Goal: Communication & Community: Connect with others

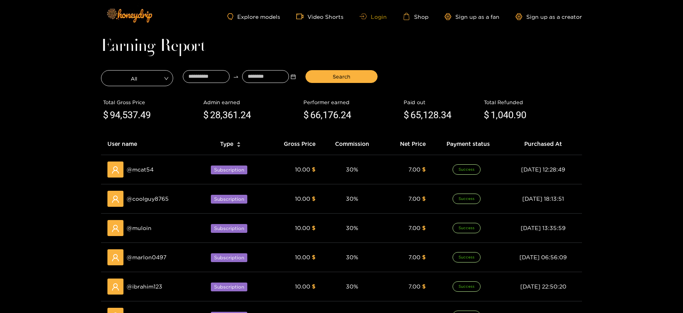
click at [379, 15] on link "Login" at bounding box center [372, 17] width 27 height 6
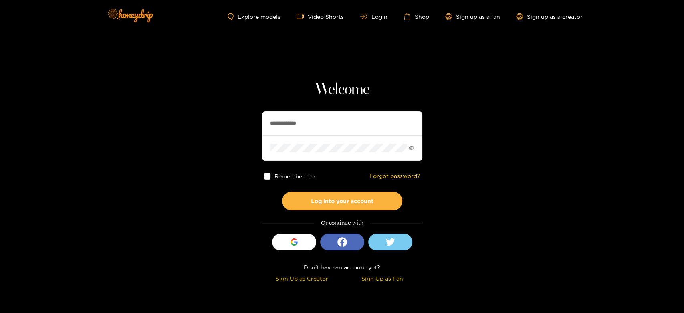
drag, startPoint x: 321, startPoint y: 121, endPoint x: 214, endPoint y: 123, distance: 106.6
click at [214, 123] on section "**********" at bounding box center [342, 142] width 684 height 285
paste input "text"
type input "*******"
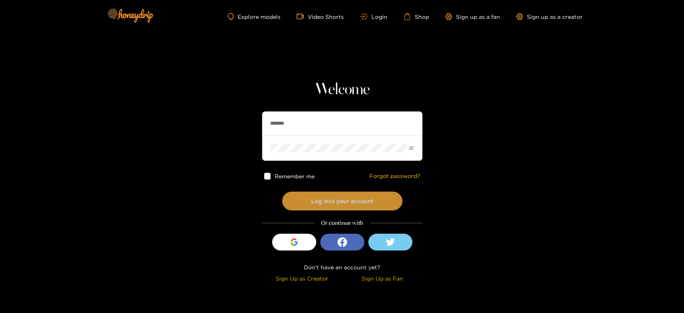
click at [303, 208] on button "Log into your account" at bounding box center [342, 200] width 120 height 19
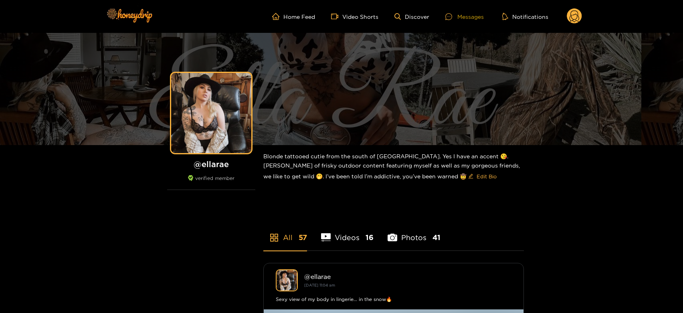
click at [451, 16] on icon at bounding box center [448, 16] width 7 height 7
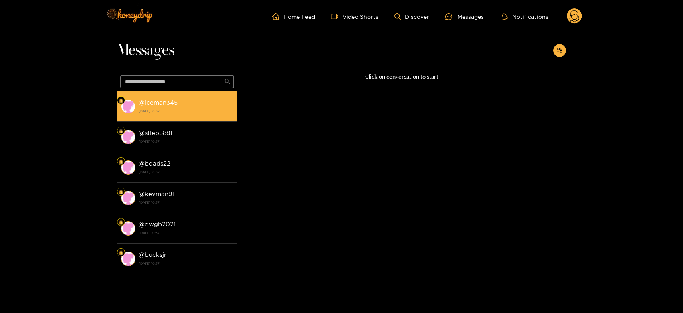
click at [185, 105] on div "@ iceman345 [DATE] 10:37" at bounding box center [186, 106] width 95 height 18
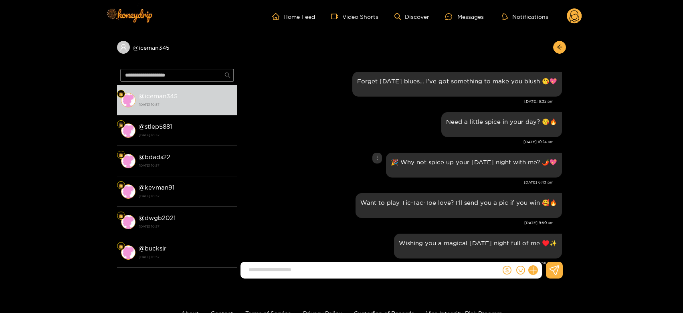
scroll to position [1038, 0]
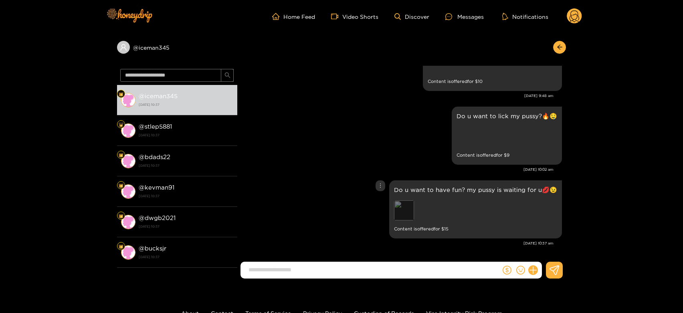
click at [400, 213] on div "Preview" at bounding box center [404, 210] width 20 height 20
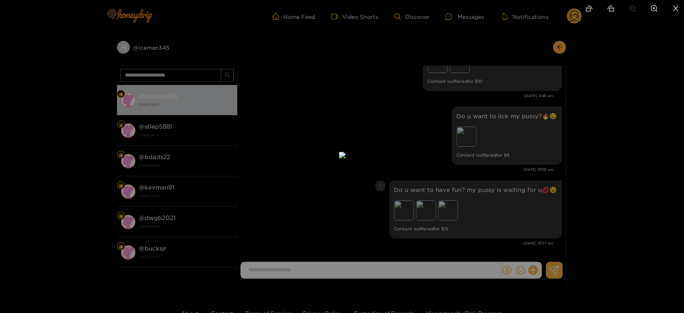
click at [500, 172] on div at bounding box center [342, 156] width 684 height 313
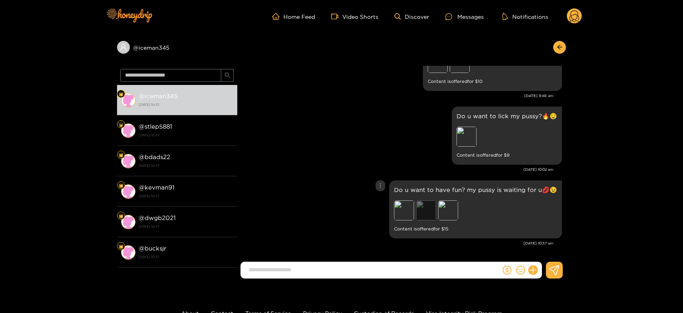
click at [418, 208] on div "Preview" at bounding box center [426, 210] width 20 height 20
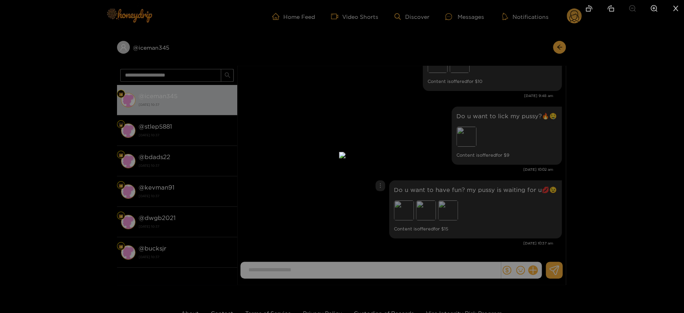
click at [487, 208] on div at bounding box center [342, 156] width 684 height 313
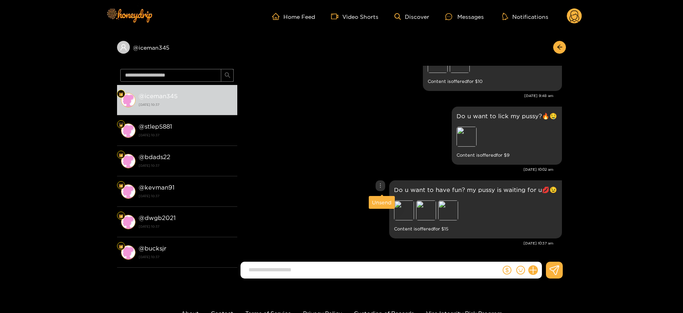
scroll to position [994, 0]
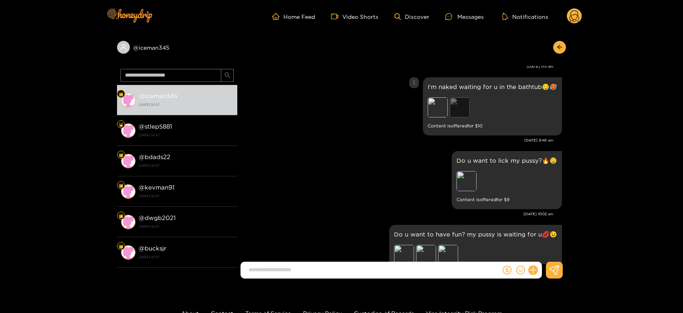
click at [462, 105] on div "Preview" at bounding box center [459, 107] width 20 height 20
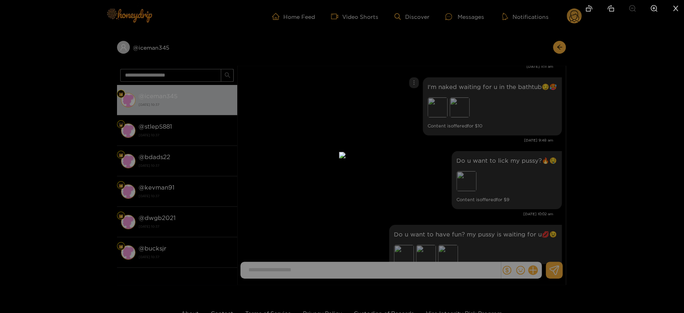
click at [623, 131] on div at bounding box center [342, 156] width 684 height 313
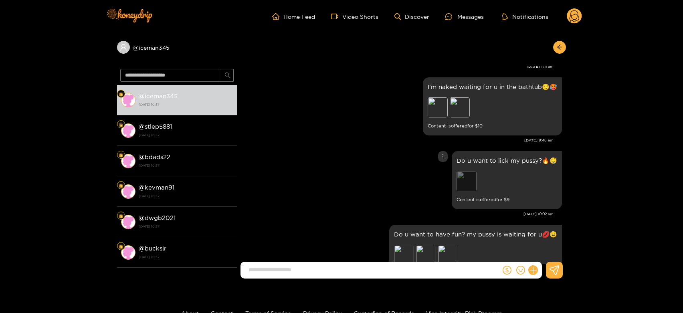
click at [467, 182] on div "Preview" at bounding box center [466, 181] width 20 height 20
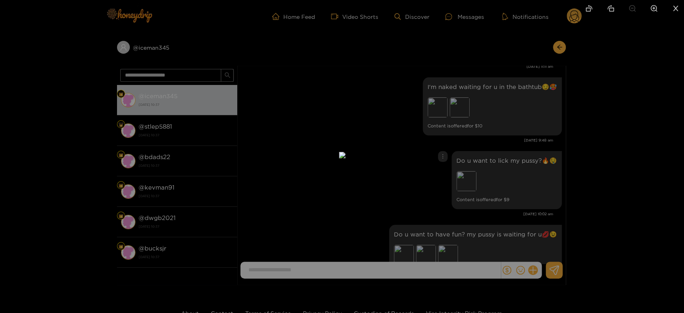
click at [592, 170] on div at bounding box center [342, 156] width 684 height 313
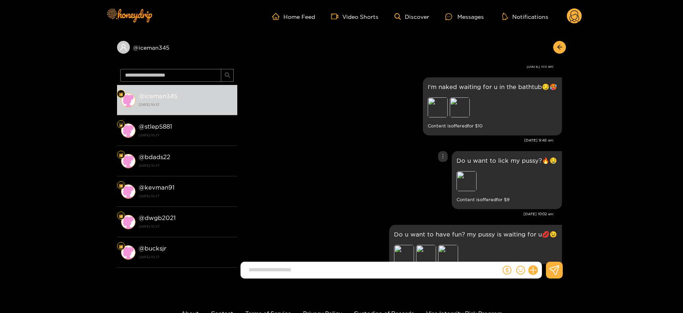
scroll to position [860, 0]
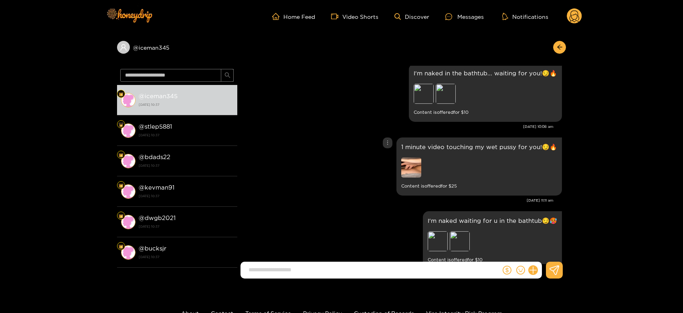
click at [411, 157] on img at bounding box center [411, 167] width 20 height 20
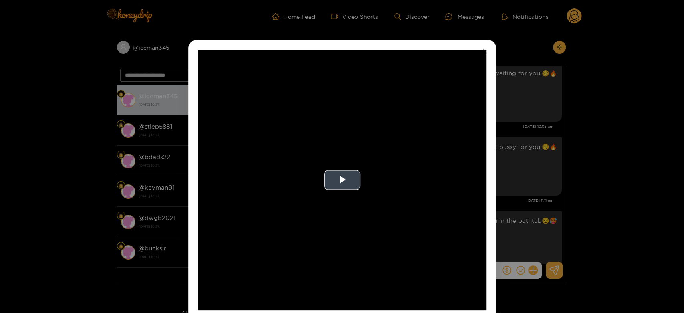
click at [462, 187] on video "Video Player" at bounding box center [342, 180] width 288 height 260
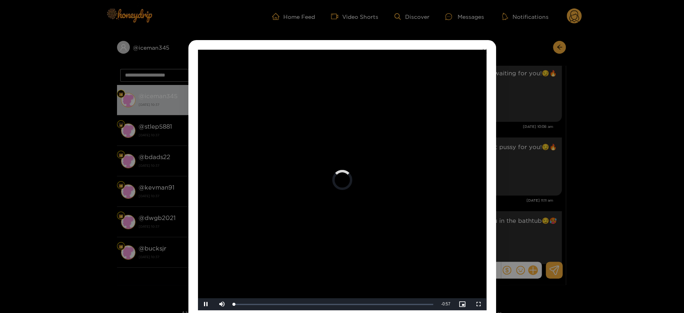
click at [462, 187] on video "Video Player" at bounding box center [342, 180] width 288 height 260
click at [575, 176] on div "**********" at bounding box center [342, 156] width 684 height 313
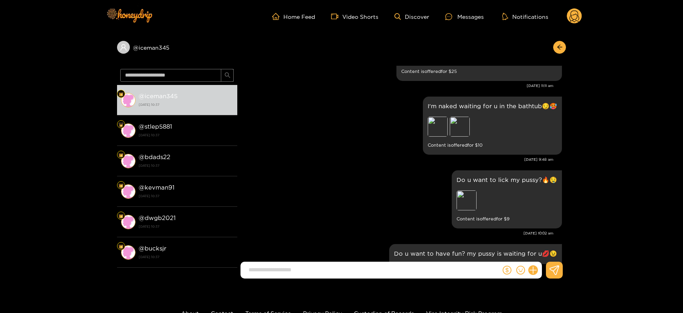
scroll to position [1038, 0]
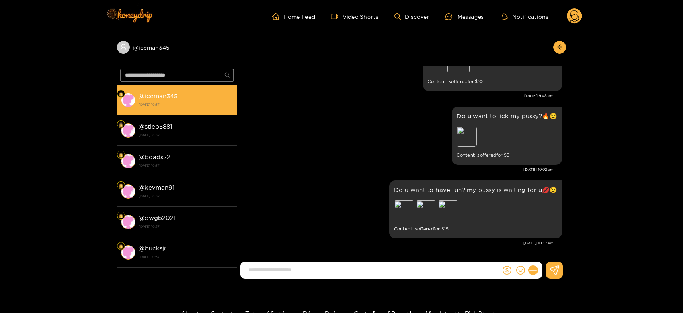
drag, startPoint x: 141, startPoint y: 105, endPoint x: 163, endPoint y: 127, distance: 31.4
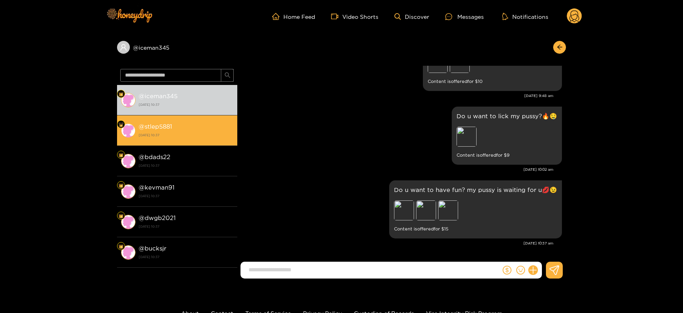
click at [141, 105] on strong "29 September 2025 10:37" at bounding box center [186, 104] width 95 height 7
click at [165, 128] on strong "@ stlep5881" at bounding box center [155, 126] width 33 height 7
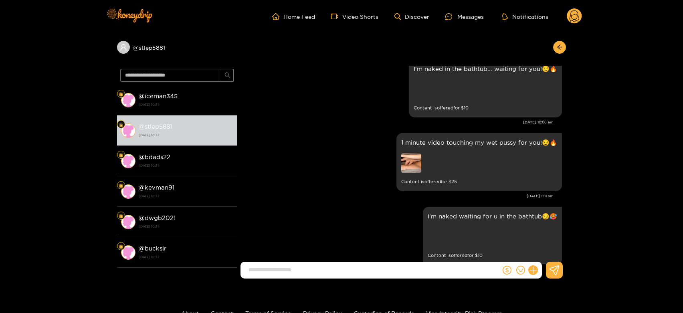
scroll to position [860, 0]
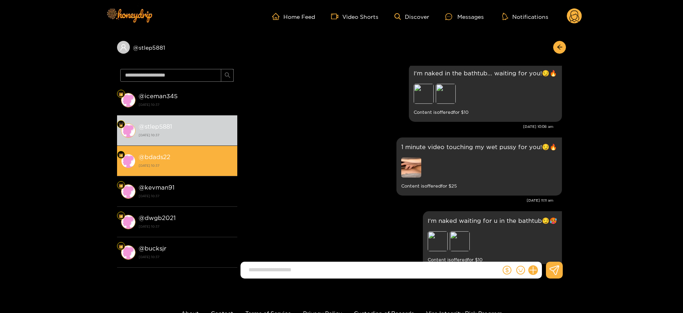
click at [178, 168] on strong "29 September 2025 10:37" at bounding box center [186, 165] width 95 height 7
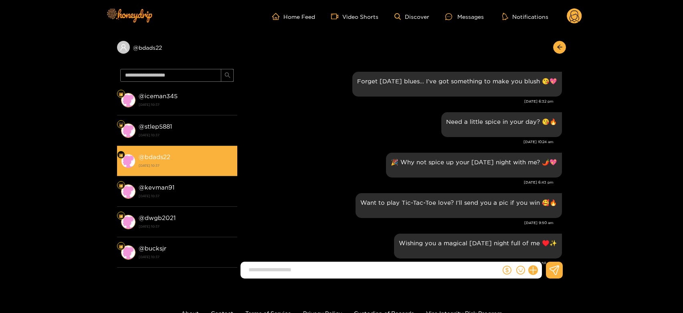
scroll to position [1038, 0]
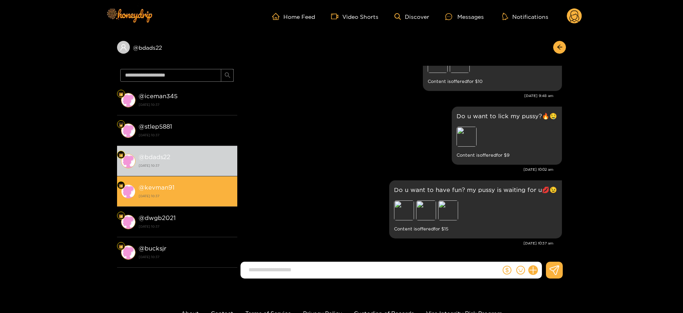
click at [172, 182] on div "@ kevman91 29 September 2025 10:37" at bounding box center [186, 191] width 95 height 18
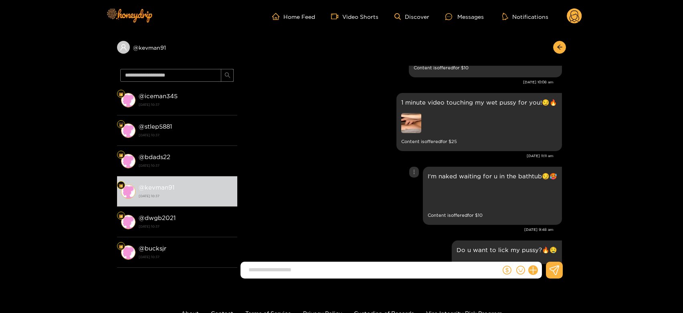
scroll to position [815, 0]
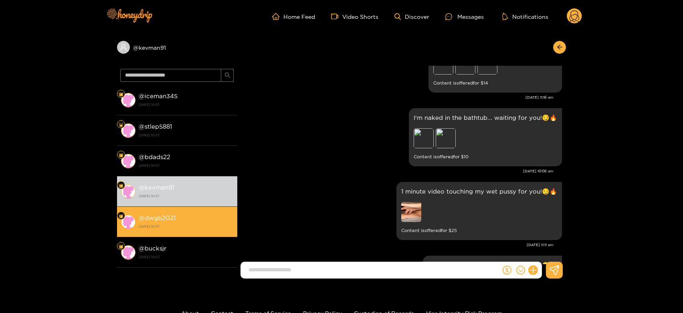
click at [157, 220] on strong "@ dwgb2021" at bounding box center [157, 217] width 37 height 7
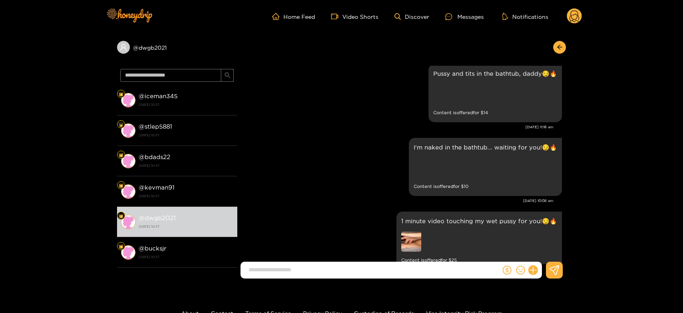
scroll to position [682, 0]
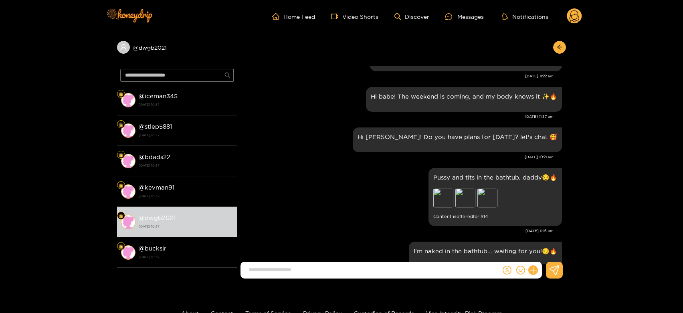
click at [577, 14] on circle at bounding box center [573, 15] width 15 height 15
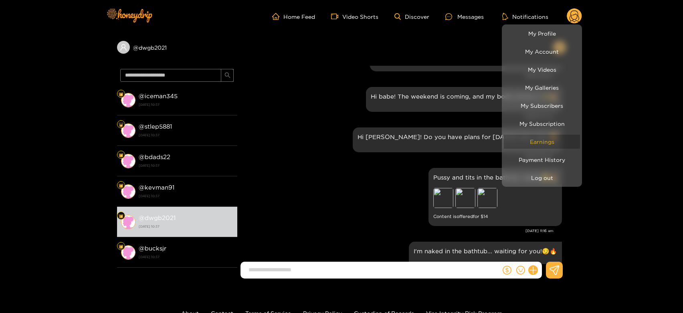
click at [550, 137] on link "Earnings" at bounding box center [542, 142] width 76 height 14
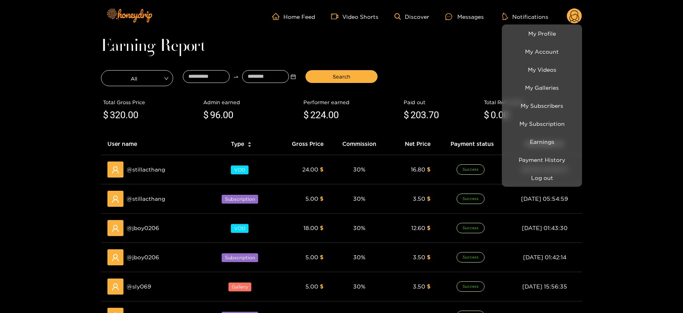
click at [154, 173] on div at bounding box center [341, 156] width 683 height 313
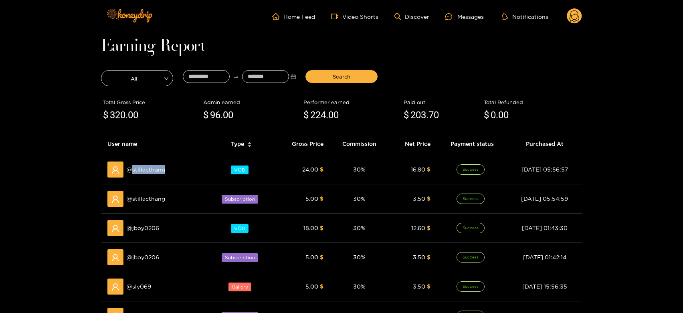
click at [154, 173] on span "@ stillacthang" at bounding box center [146, 169] width 38 height 9
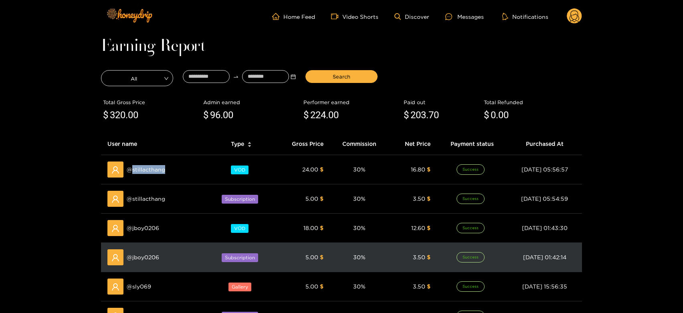
copy span "stillacthang"
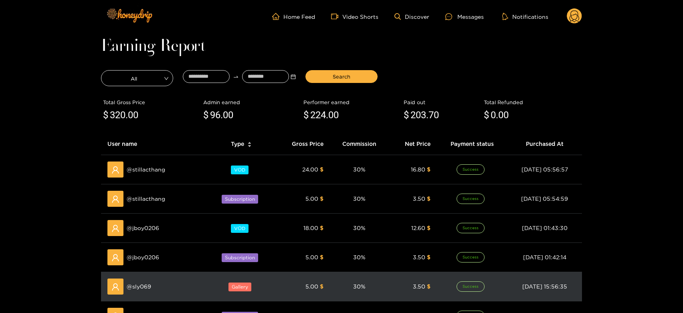
click at [149, 286] on span "@ sly069" at bounding box center [139, 286] width 24 height 9
copy span "sly069"
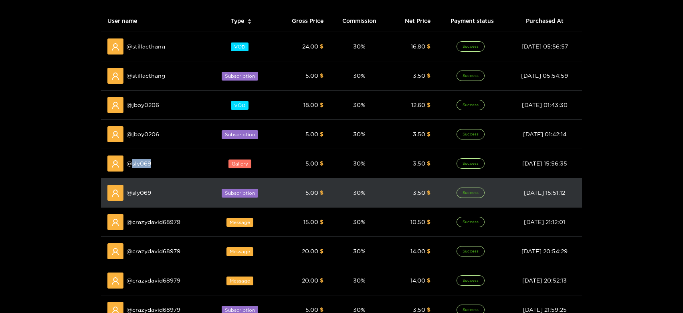
scroll to position [133, 0]
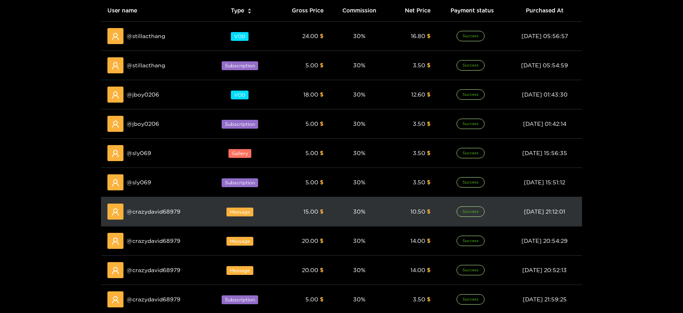
click at [156, 213] on span "@ crazydavid68979" at bounding box center [154, 211] width 54 height 9
copy span "crazydavid68979"
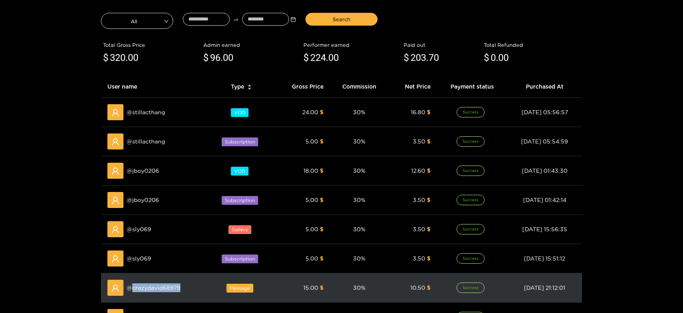
scroll to position [0, 0]
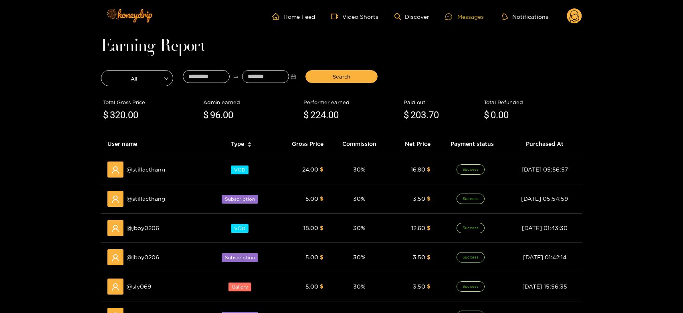
click at [478, 16] on div "Messages" at bounding box center [464, 16] width 38 height 9
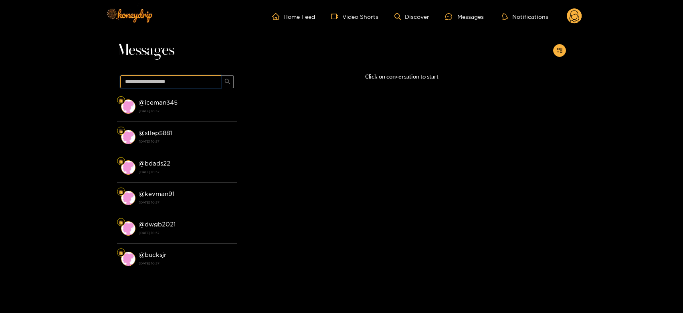
click at [197, 87] on input "text" at bounding box center [170, 81] width 101 height 13
paste input "**********"
type input "**********"
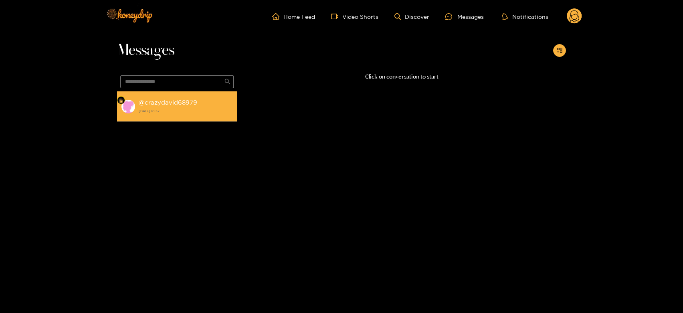
click at [186, 99] on strong "@ crazydavid68979" at bounding box center [168, 102] width 58 height 7
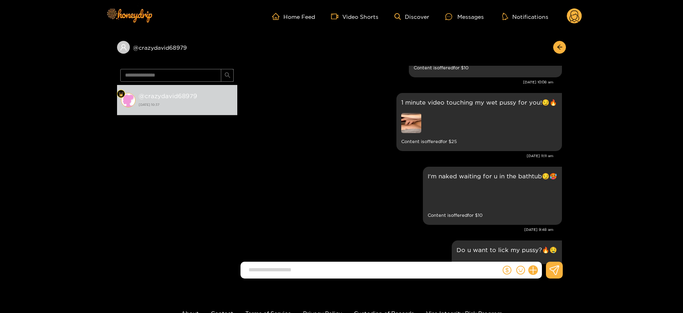
scroll to position [815, 0]
